Goal: Transaction & Acquisition: Purchase product/service

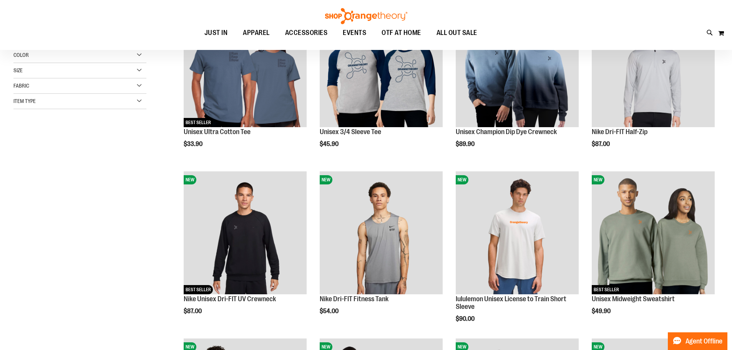
scroll to position [192, 0]
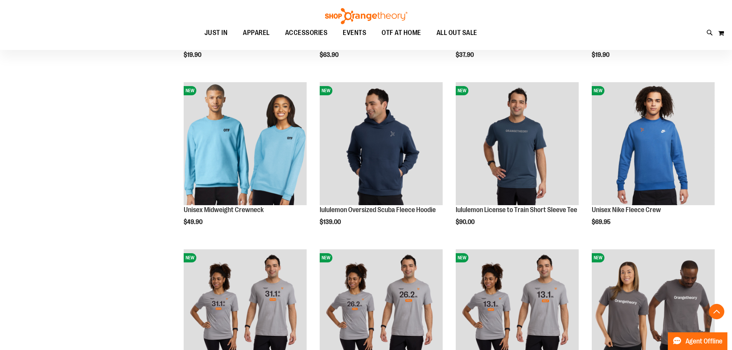
scroll to position [614, 0]
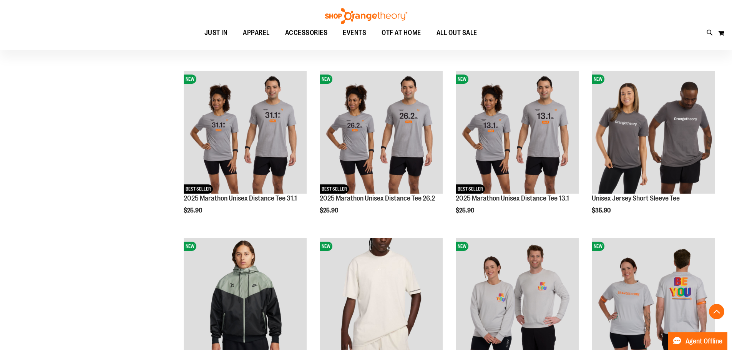
scroll to position [845, 0]
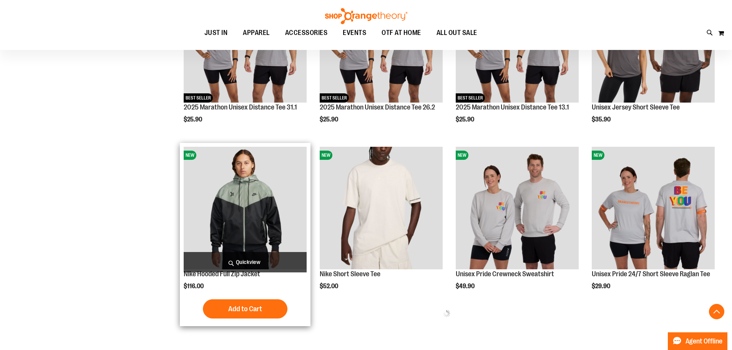
click at [220, 220] on img "product" at bounding box center [245, 208] width 123 height 123
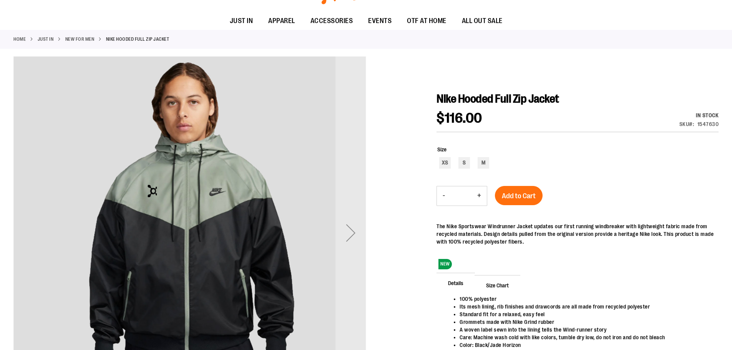
scroll to position [76, 0]
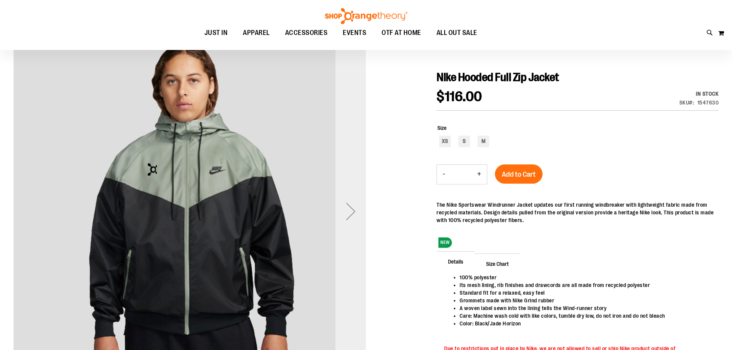
click at [358, 215] on div "Next" at bounding box center [350, 211] width 31 height 31
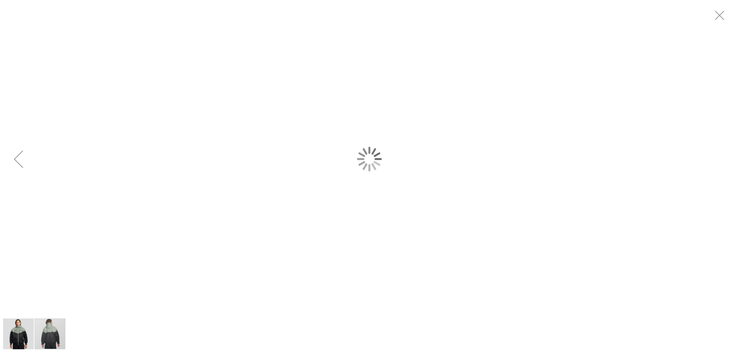
scroll to position [0, 0]
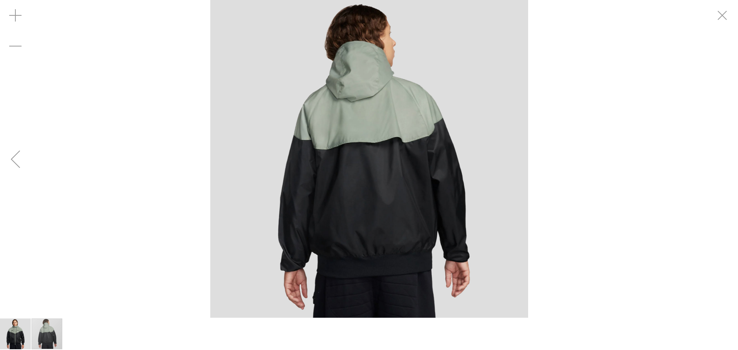
click at [13, 164] on div "Previous" at bounding box center [15, 159] width 31 height 31
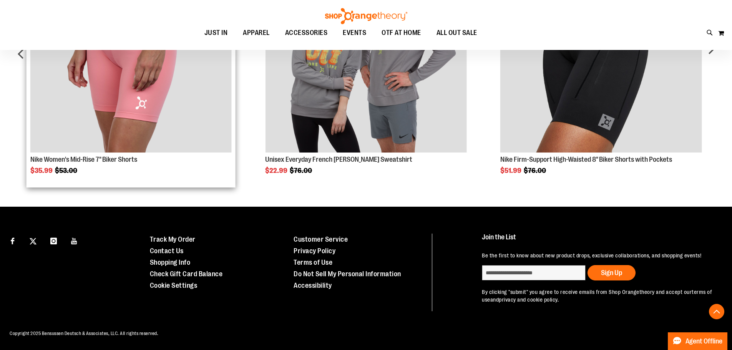
scroll to position [602, 0]
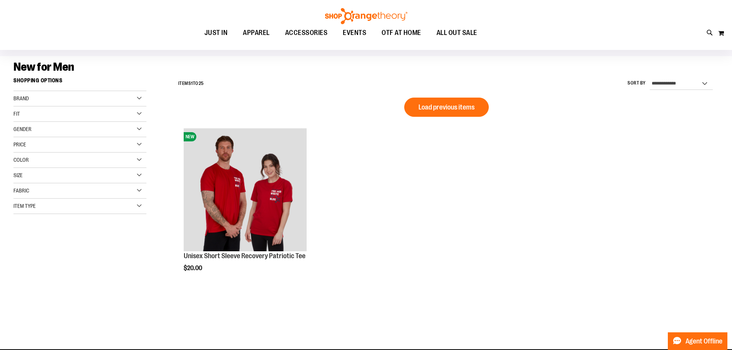
scroll to position [44, 0]
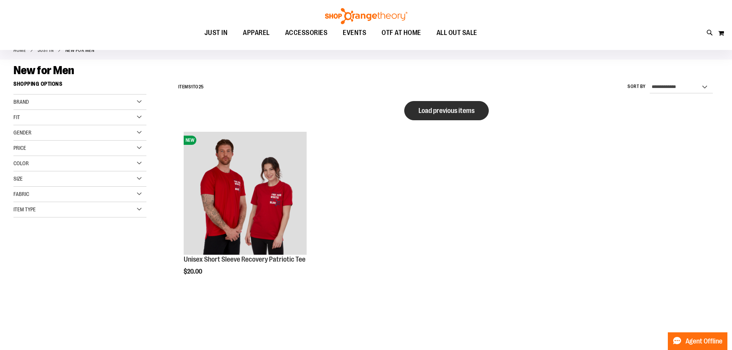
click at [439, 116] on button "Load previous items" at bounding box center [446, 110] width 85 height 19
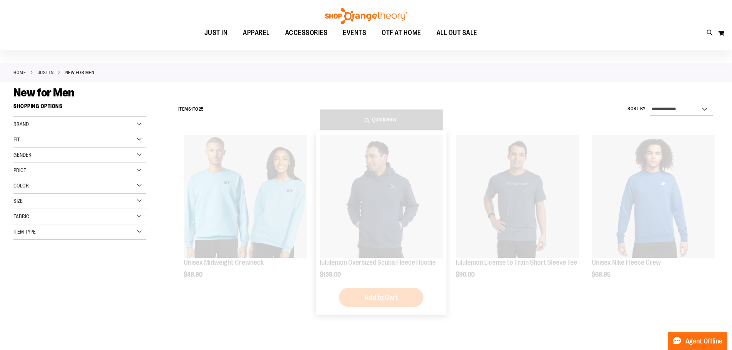
scroll to position [0, 0]
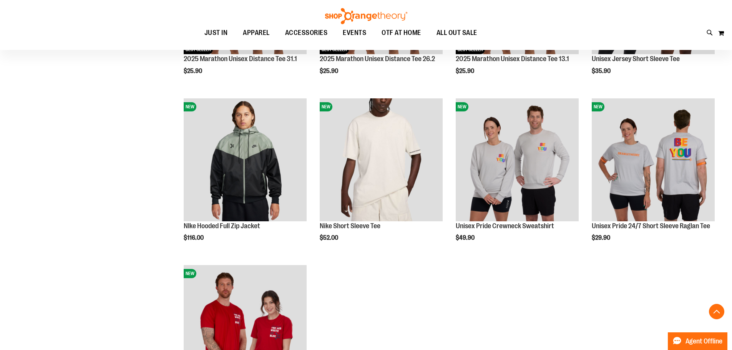
scroll to position [384, 0]
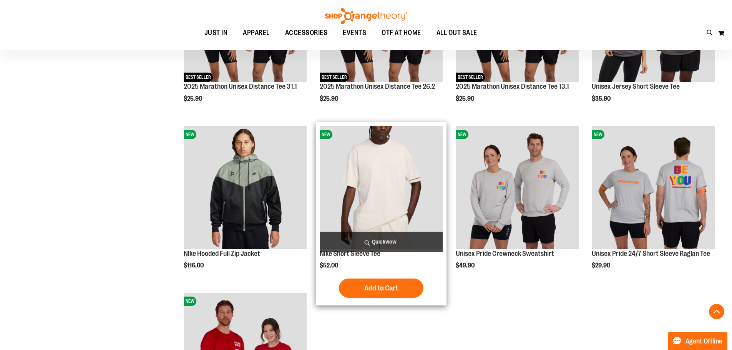
click at [388, 202] on img "product" at bounding box center [381, 187] width 123 height 123
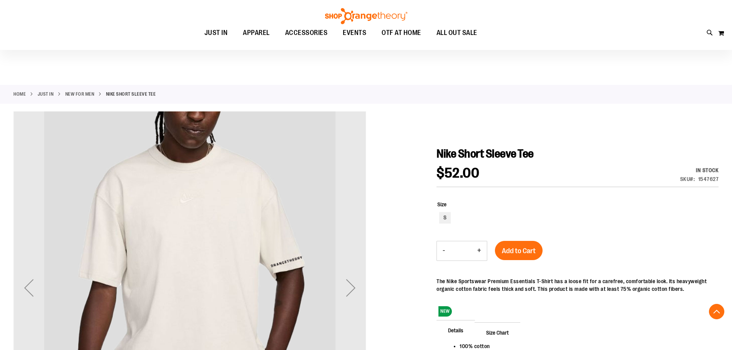
scroll to position [153, 0]
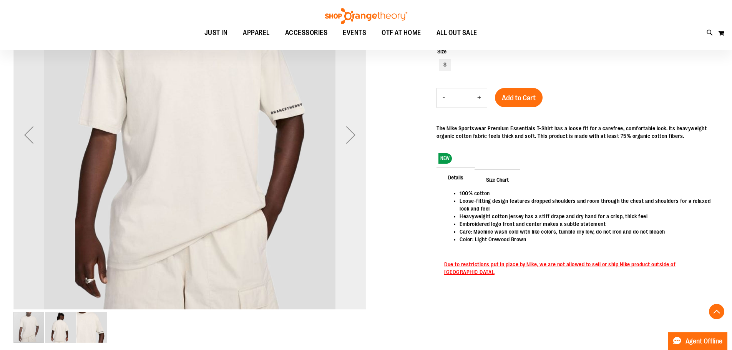
click at [349, 138] on div "Next" at bounding box center [350, 134] width 31 height 31
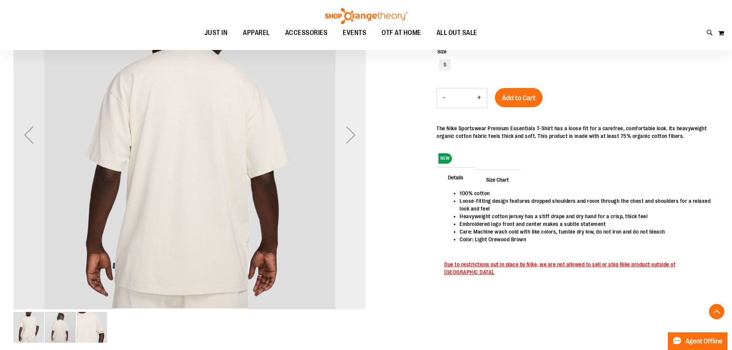
click at [349, 138] on div "Next" at bounding box center [350, 134] width 31 height 31
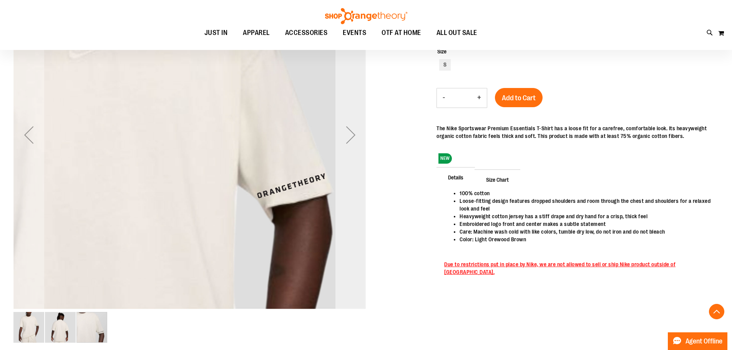
click at [349, 138] on div "Next" at bounding box center [350, 134] width 31 height 31
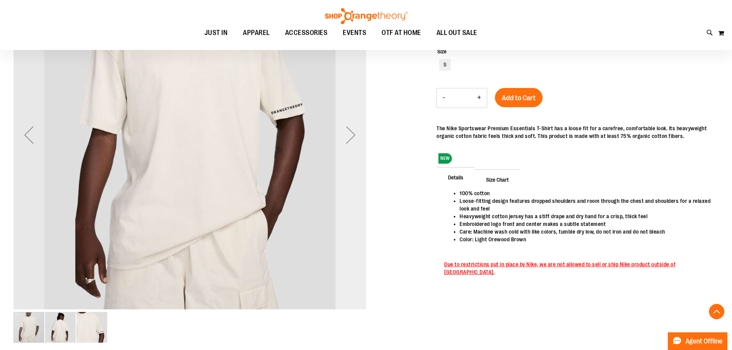
click at [349, 138] on div "Next" at bounding box center [350, 134] width 31 height 31
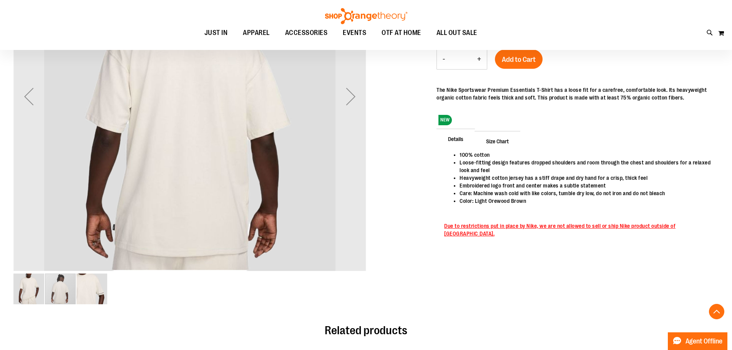
scroll to position [0, 0]
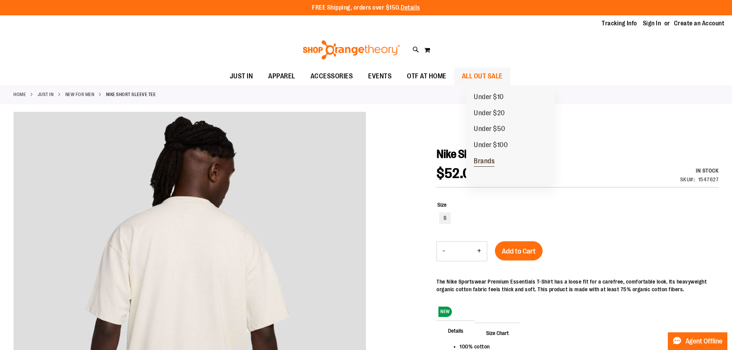
click at [491, 159] on span "Brands" at bounding box center [484, 162] width 21 height 10
